Goal: Task Accomplishment & Management: Manage account settings

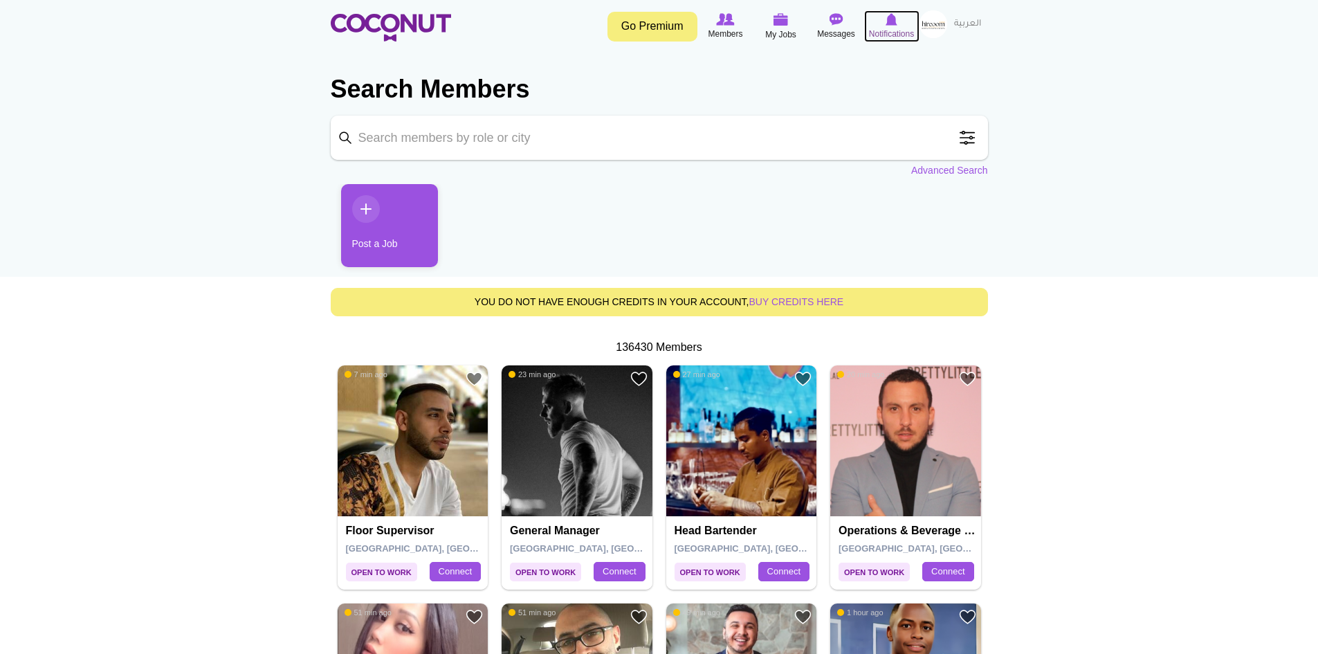
click at [886, 29] on span "Notifications" at bounding box center [891, 34] width 45 height 14
click at [772, 23] on icon at bounding box center [781, 20] width 53 height 16
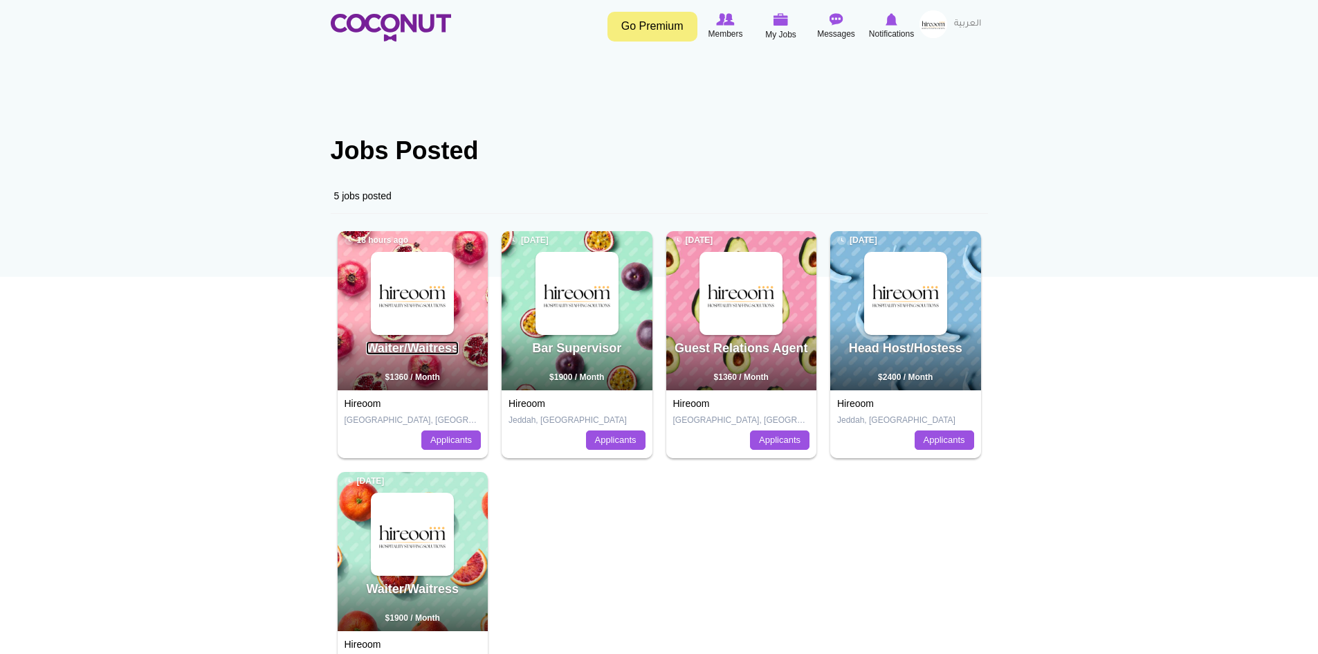
click at [429, 345] on link "Waiter/Waitress" at bounding box center [412, 348] width 93 height 14
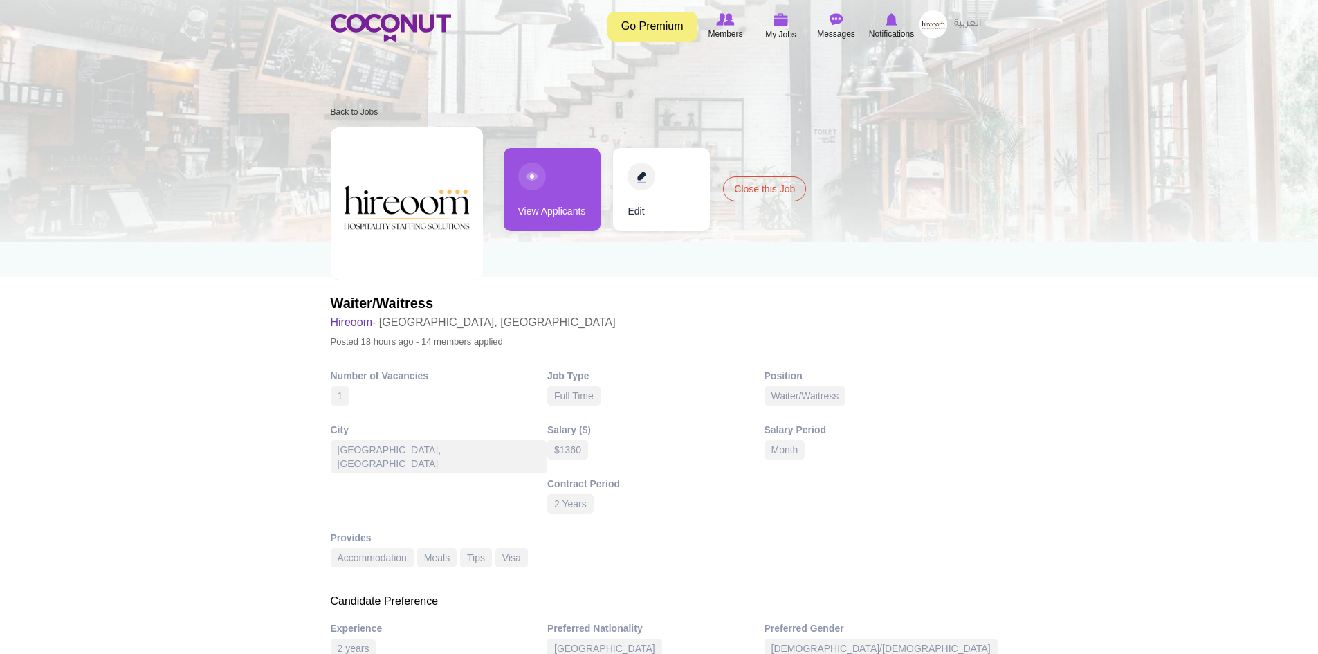
click at [543, 190] on link "View Applicants" at bounding box center [552, 189] width 97 height 83
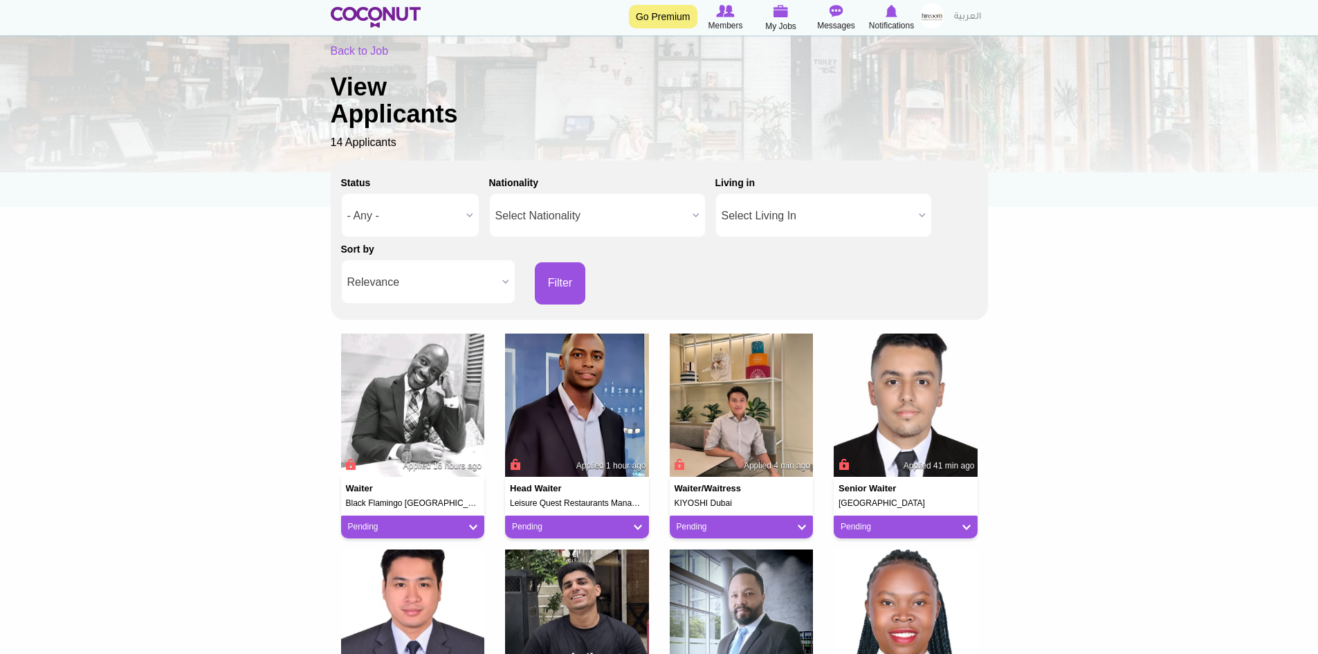
scroll to position [69, 0]
